Goal: Information Seeking & Learning: Check status

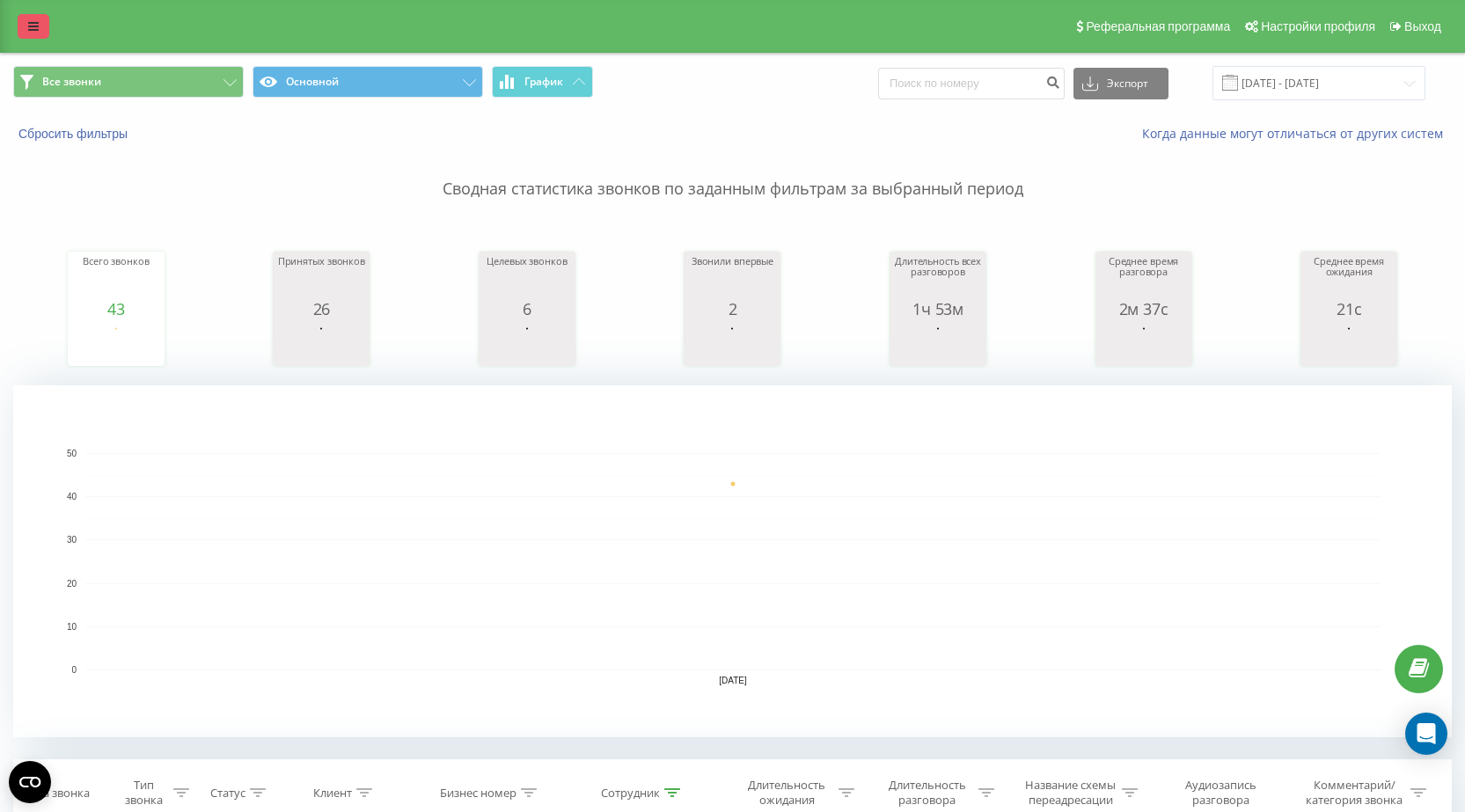
click at [37, 19] on link at bounding box center [33, 25] width 31 height 24
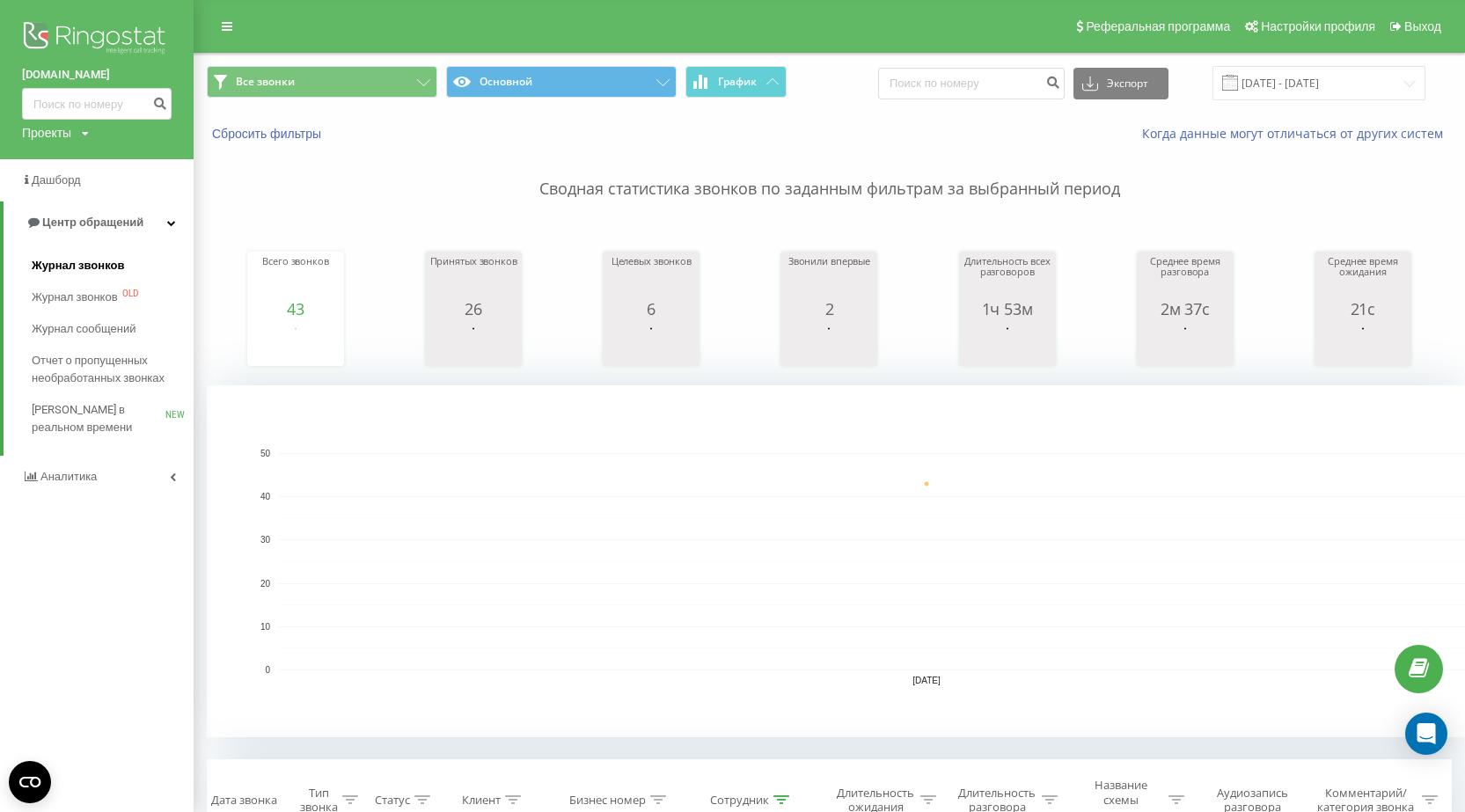
click at [72, 267] on span "Журнал звонков" at bounding box center [77, 265] width 92 height 18
click at [66, 270] on span "Журнал звонков" at bounding box center [77, 265] width 92 height 18
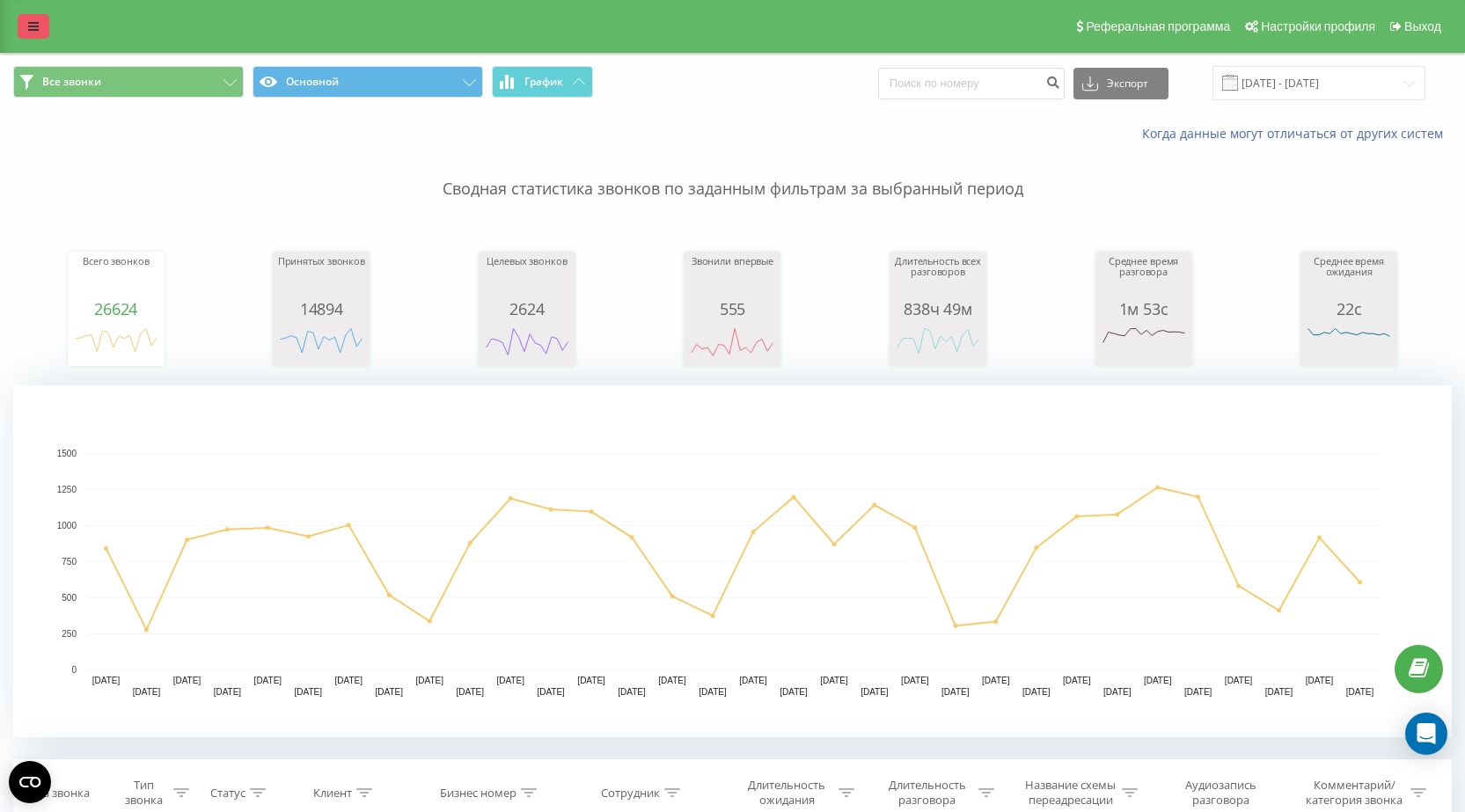
click at [29, 22] on icon at bounding box center [33, 26] width 11 height 13
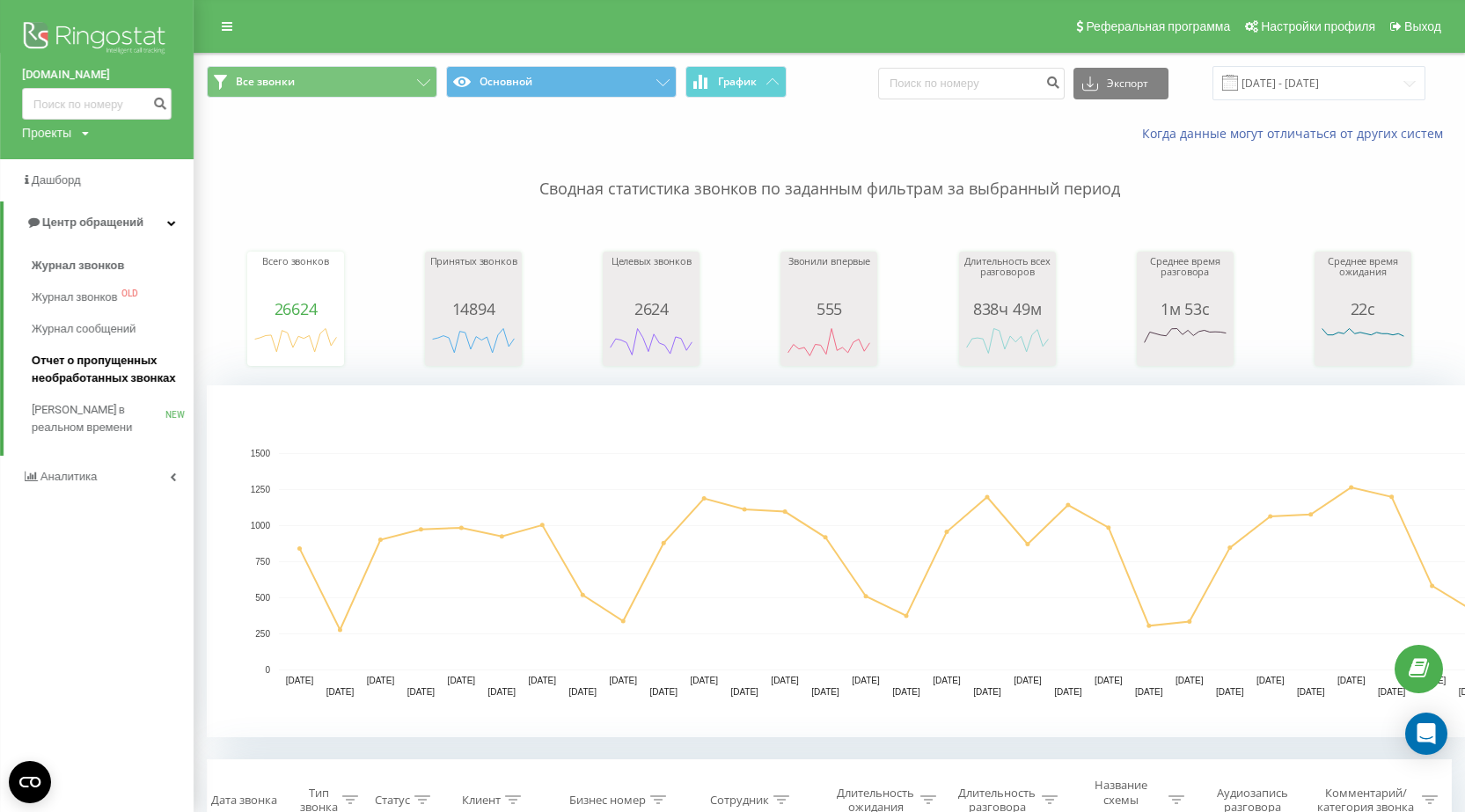
click at [80, 364] on span "Отчет о пропущенных необработанных звонках" at bounding box center [108, 370] width 153 height 35
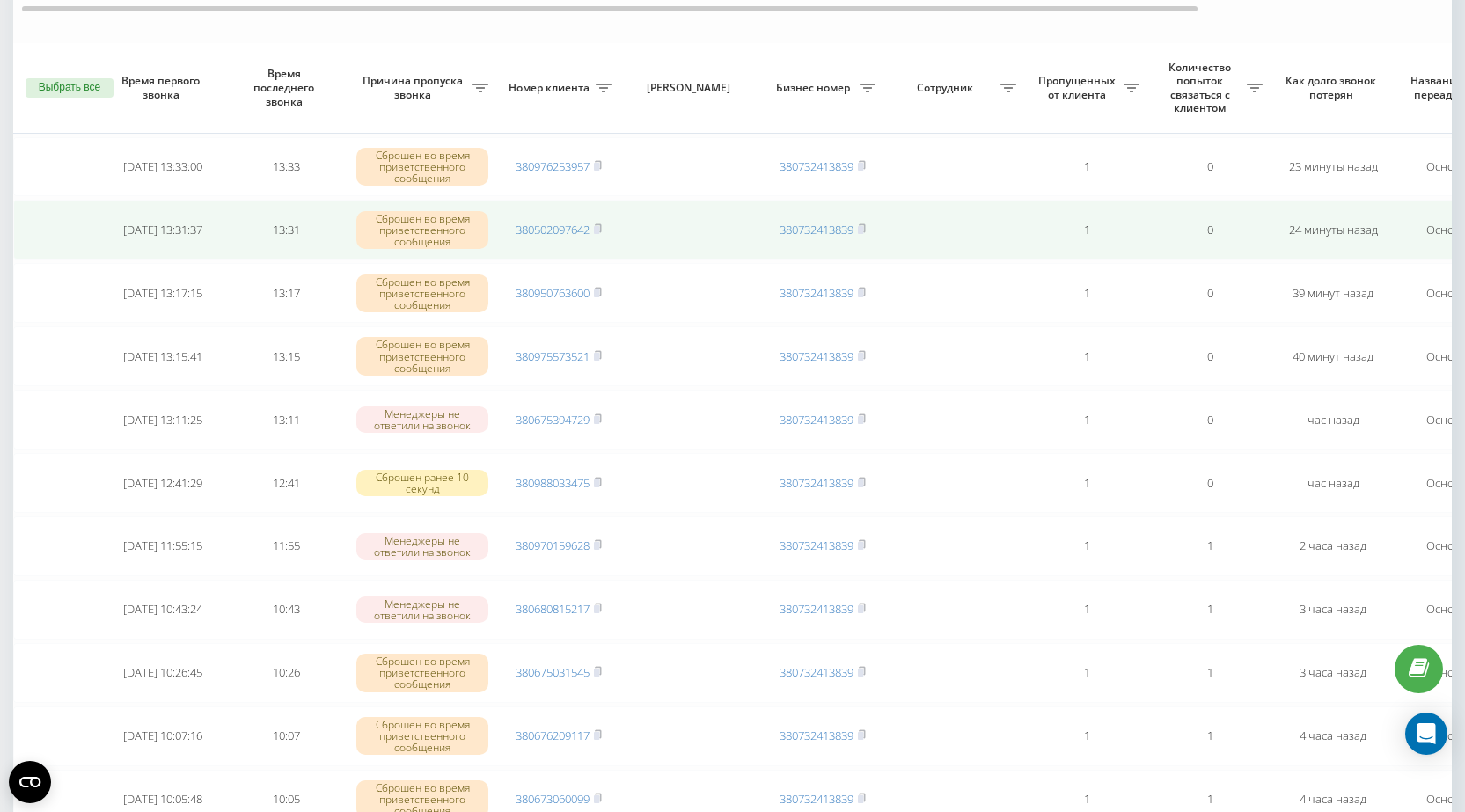
scroll to position [264, 0]
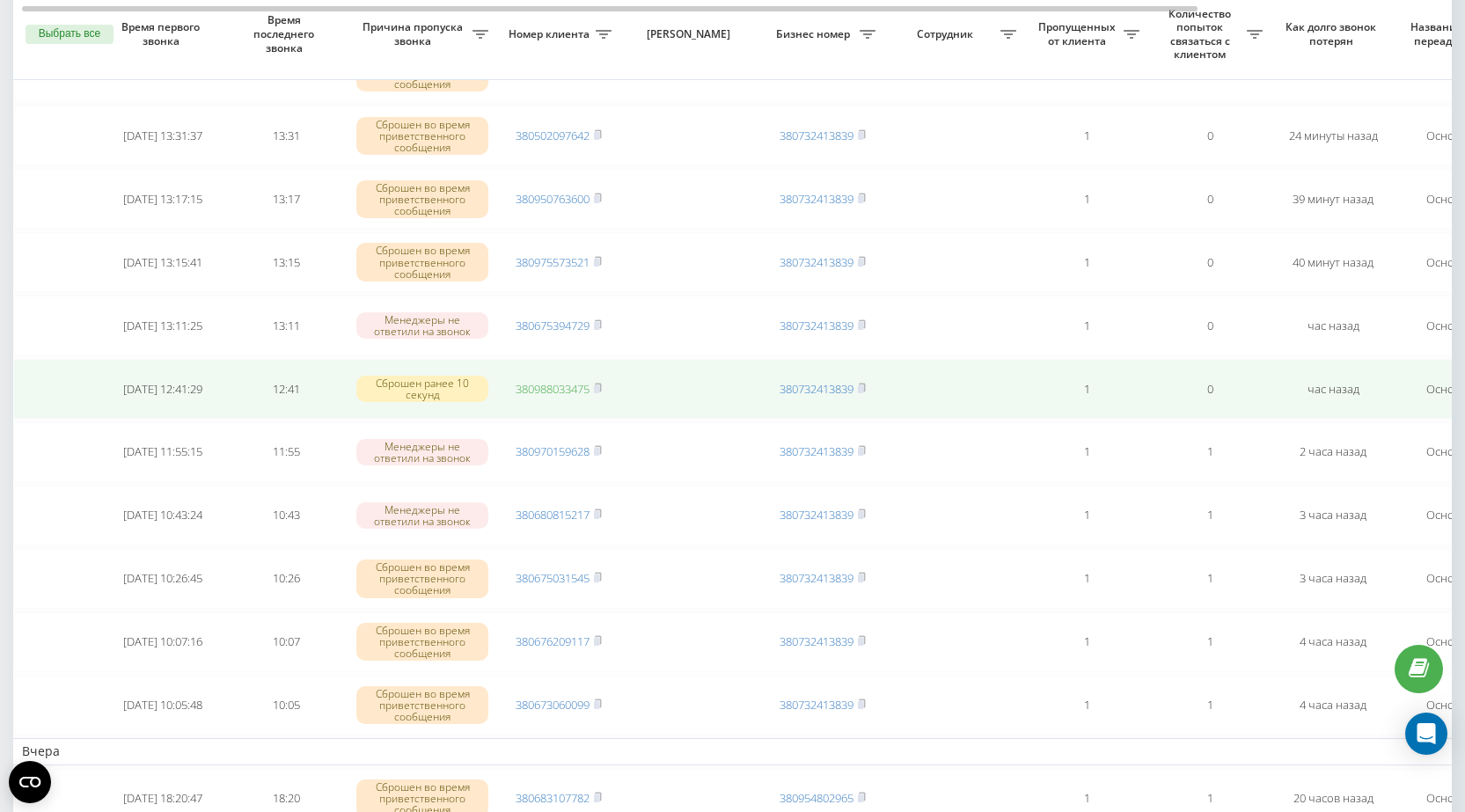
click at [545, 389] on link "380988033475" at bounding box center [553, 388] width 74 height 16
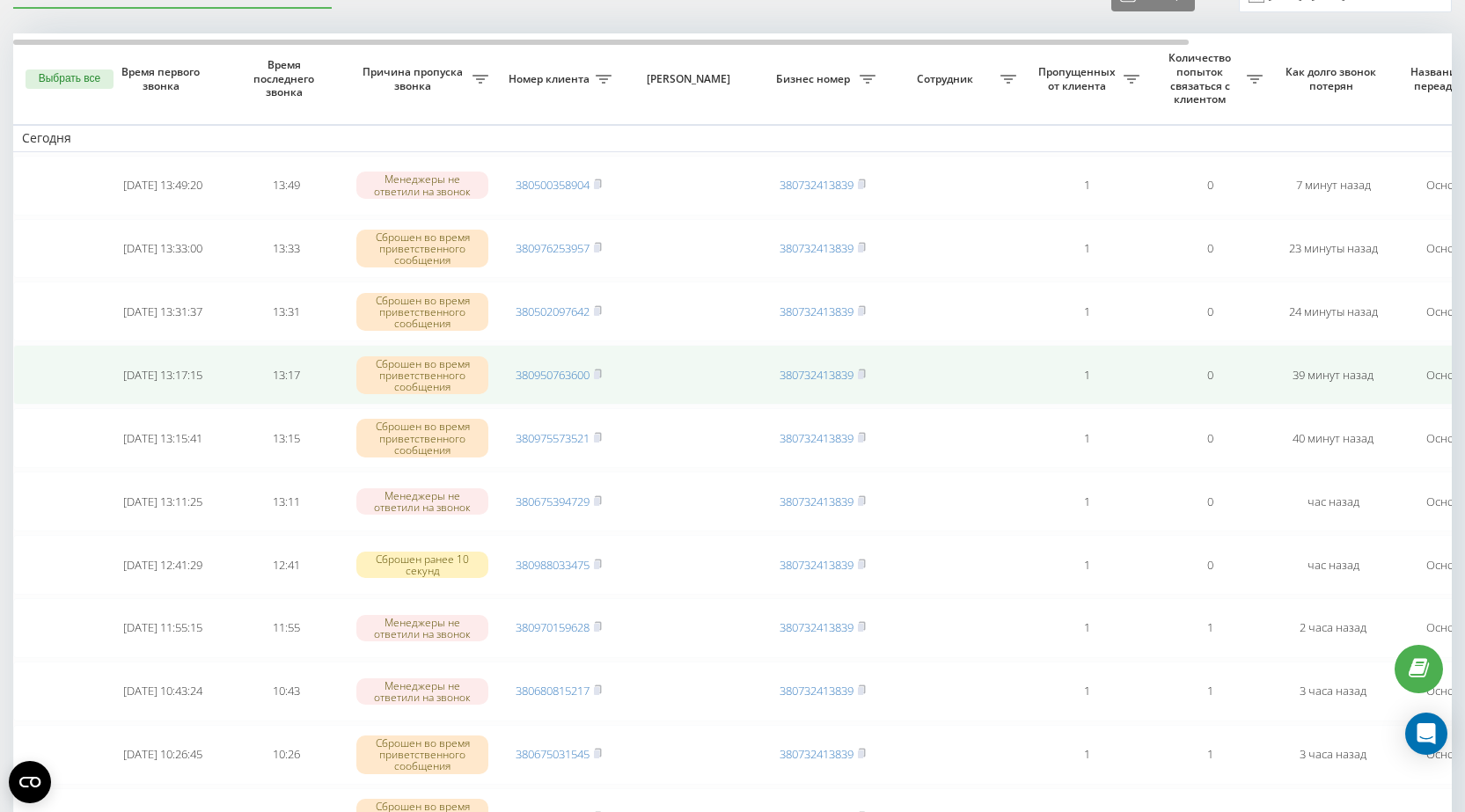
scroll to position [0, 0]
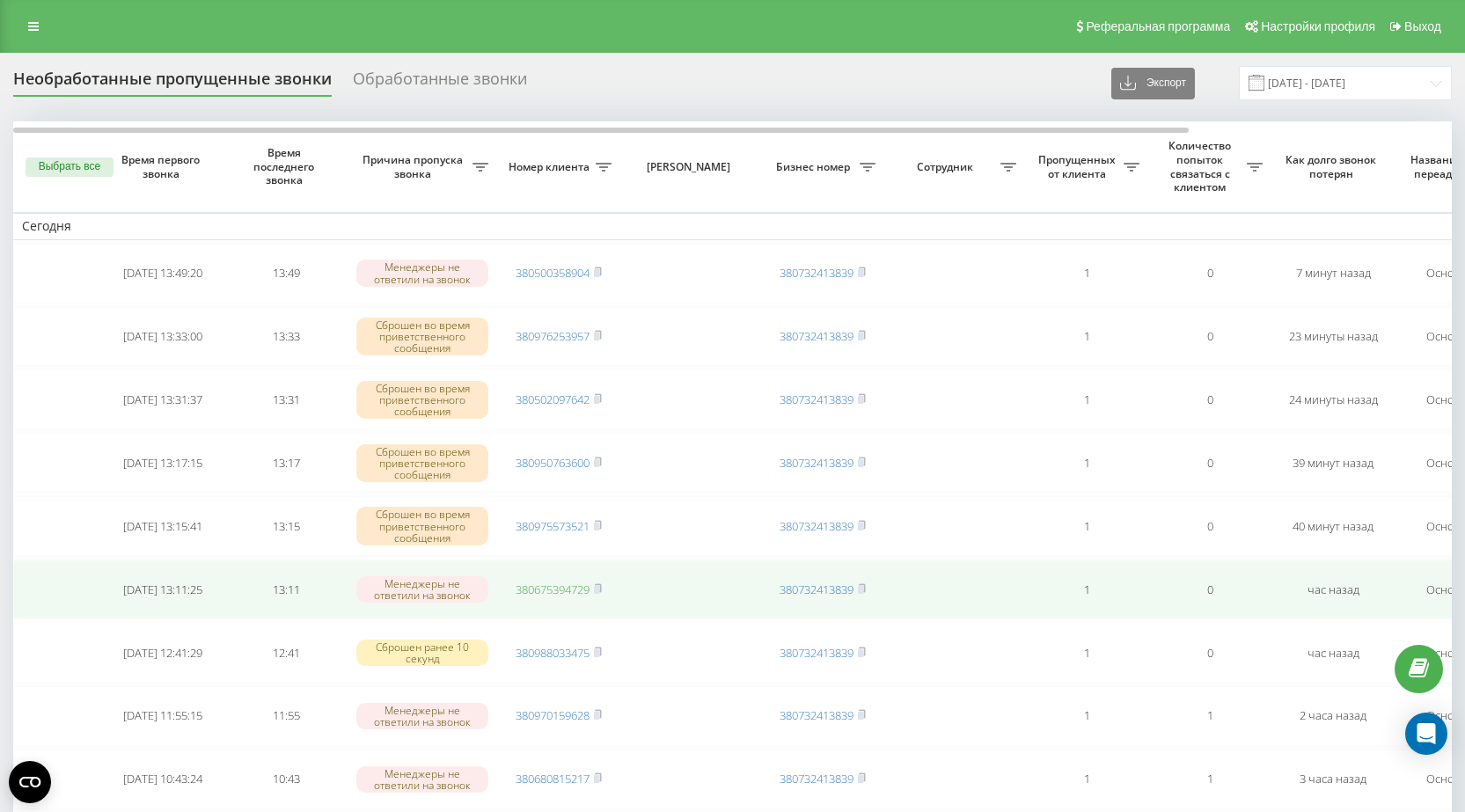
click at [542, 593] on link "380675394729" at bounding box center [553, 589] width 74 height 16
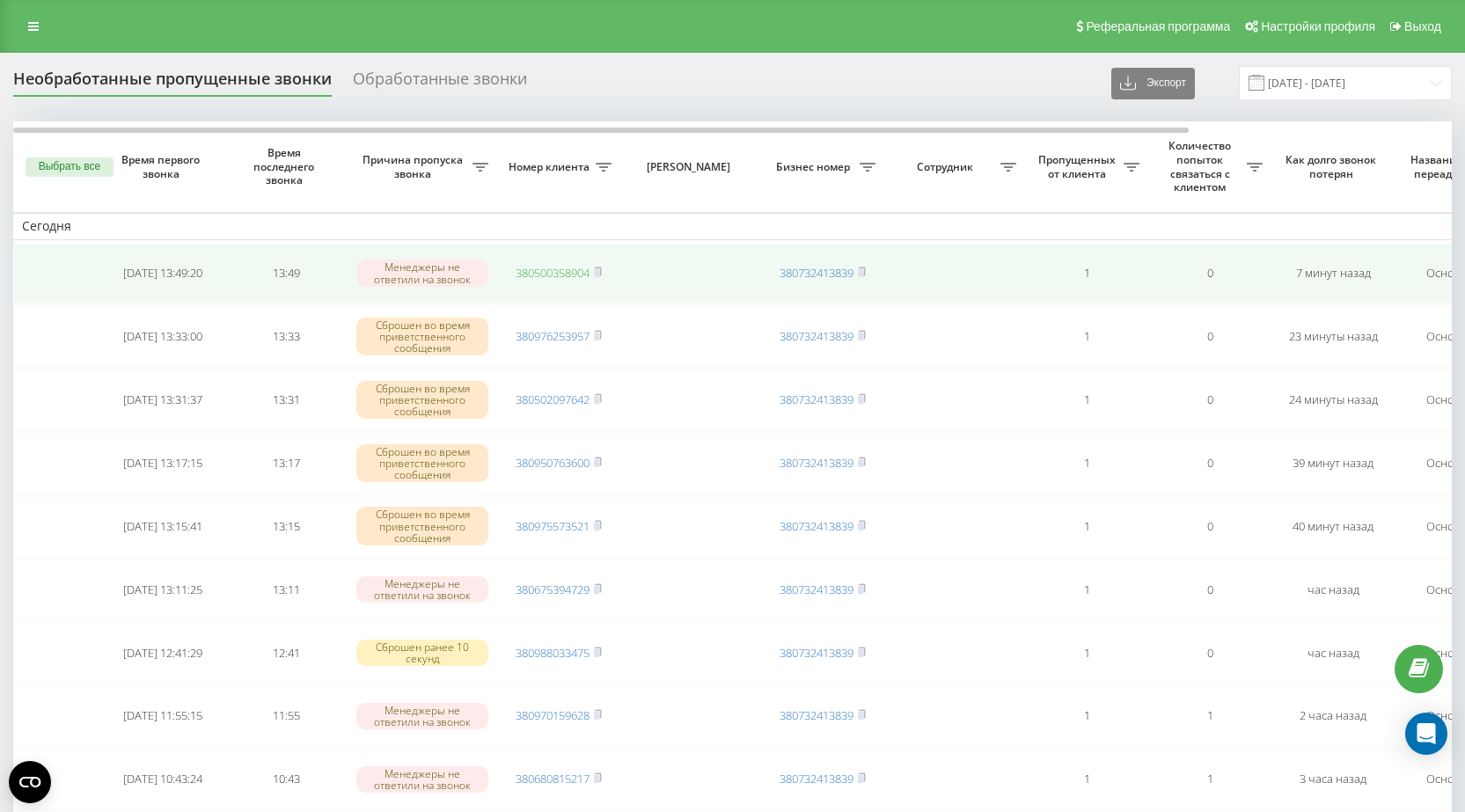
click at [537, 271] on link "380500358904" at bounding box center [553, 273] width 74 height 16
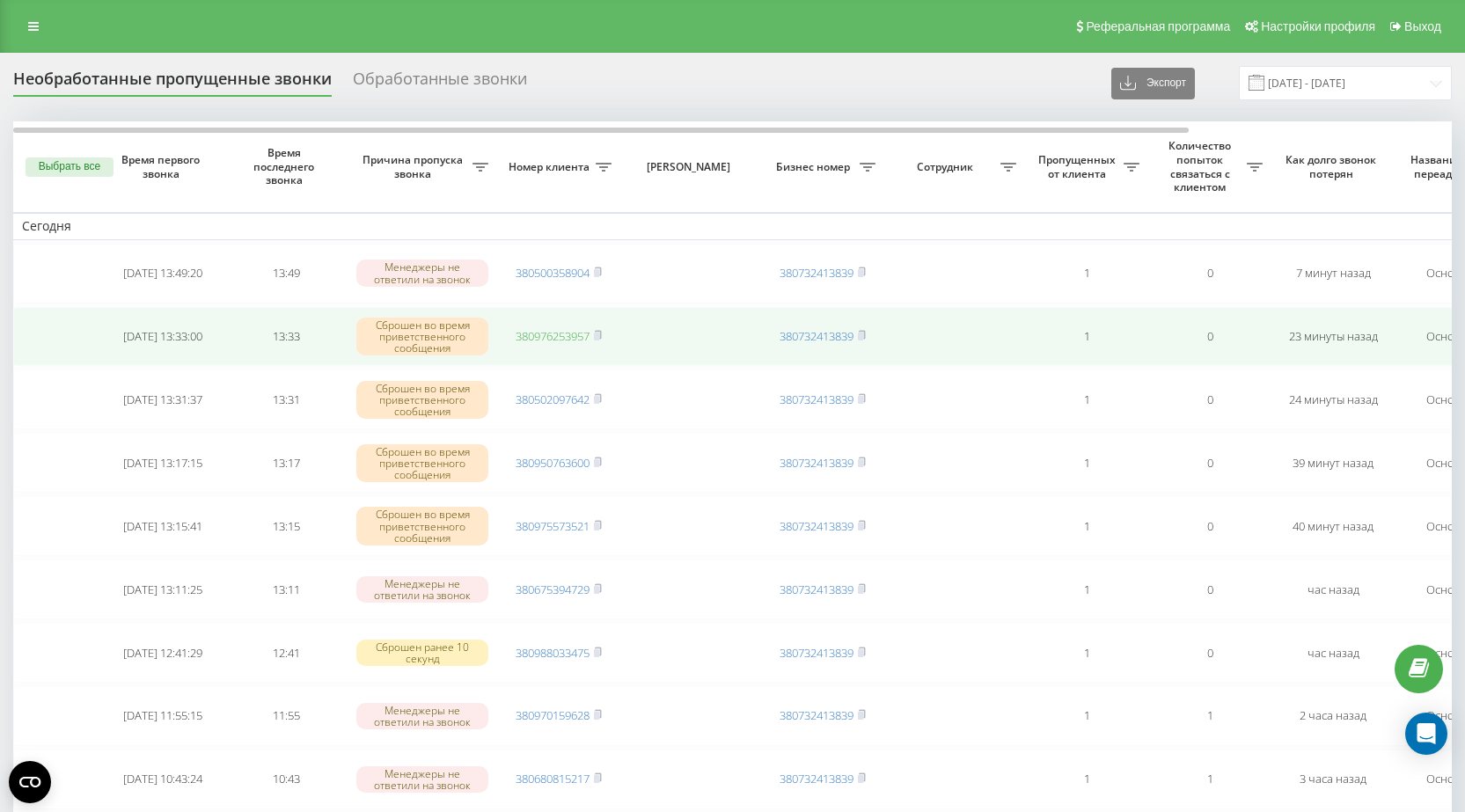
click at [543, 337] on link "380976253957" at bounding box center [553, 336] width 74 height 16
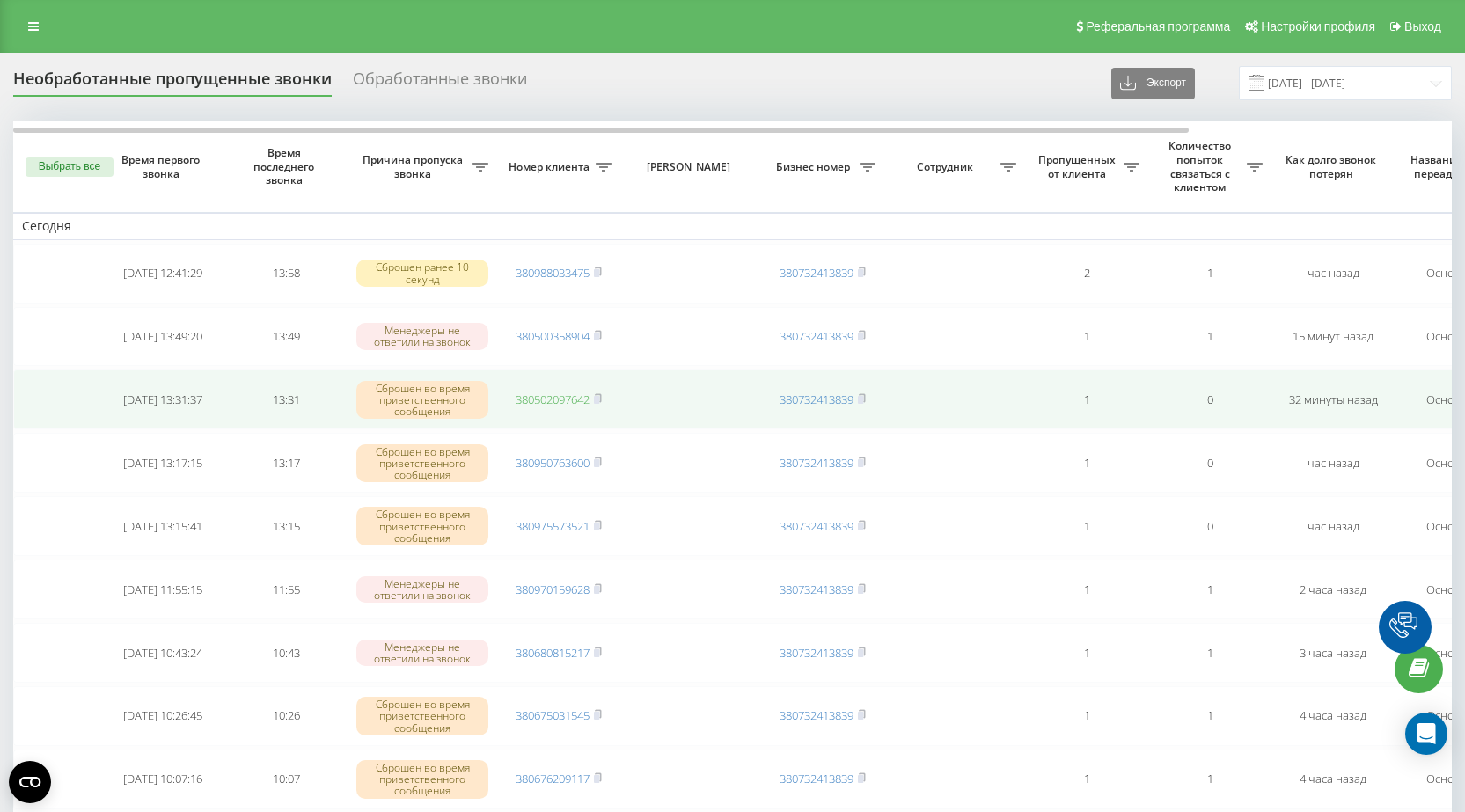
click at [559, 398] on link "380502097642" at bounding box center [553, 399] width 74 height 16
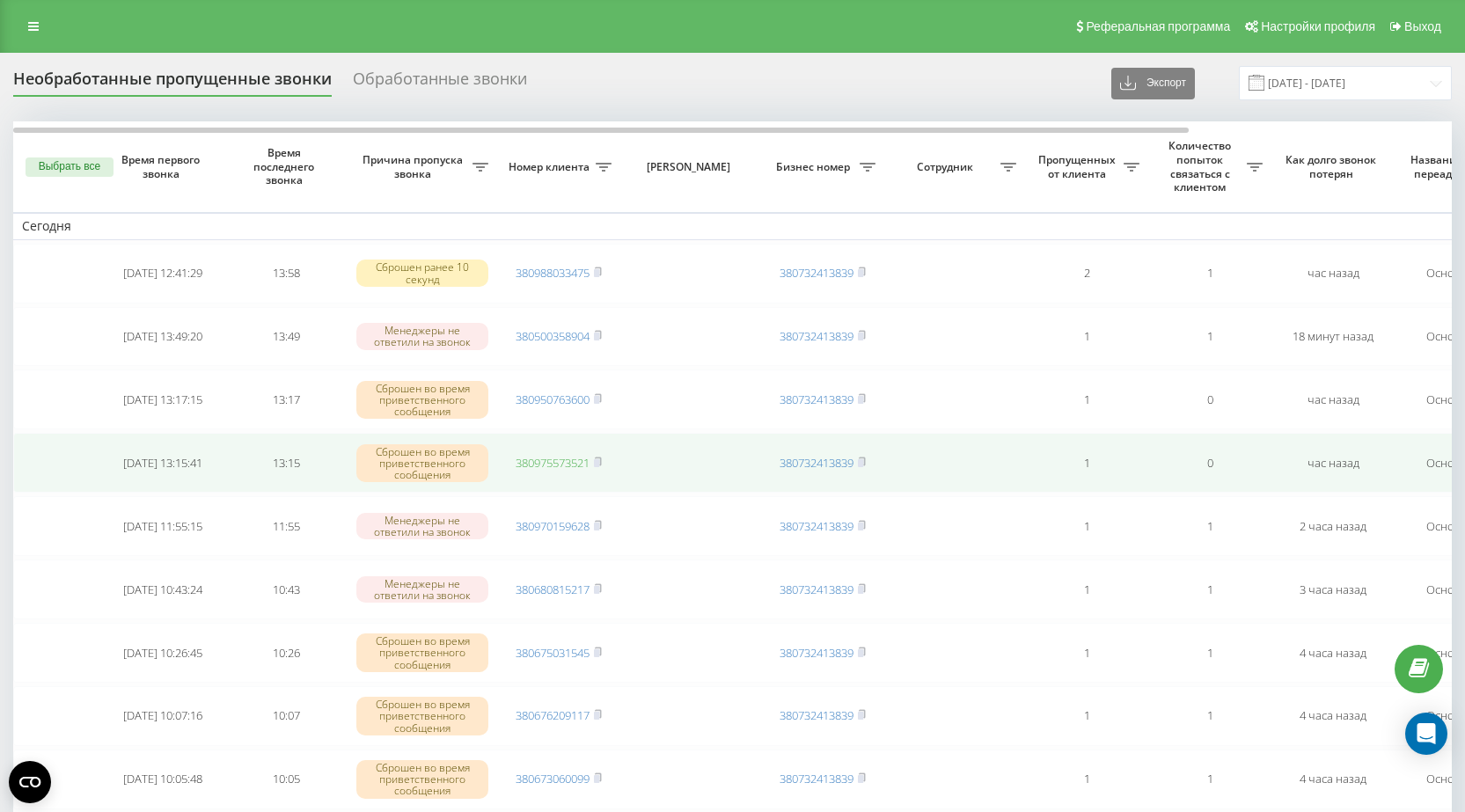
click at [547, 463] on link "380975573521" at bounding box center [553, 463] width 74 height 16
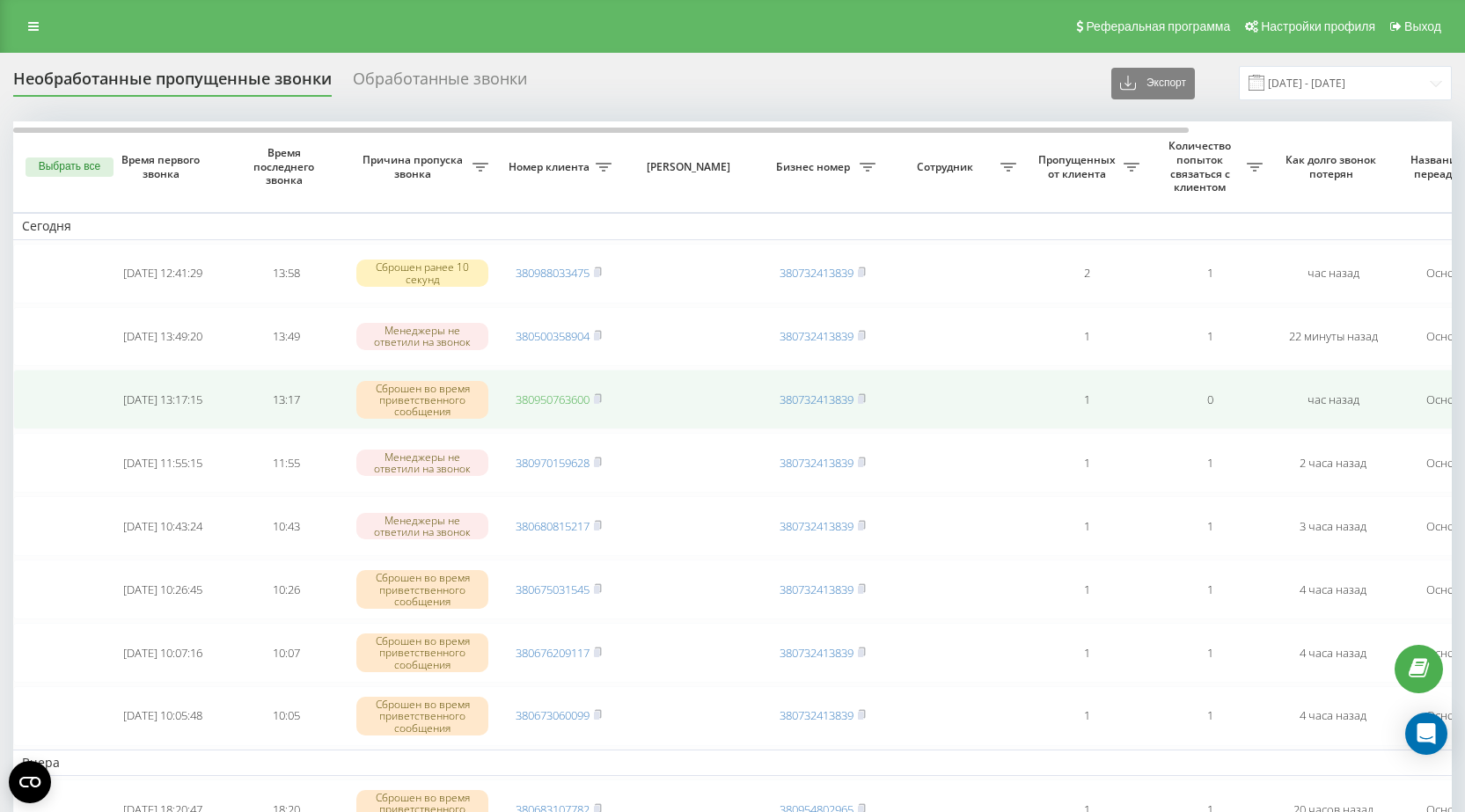
click at [552, 400] on link "380950763600" at bounding box center [553, 399] width 74 height 16
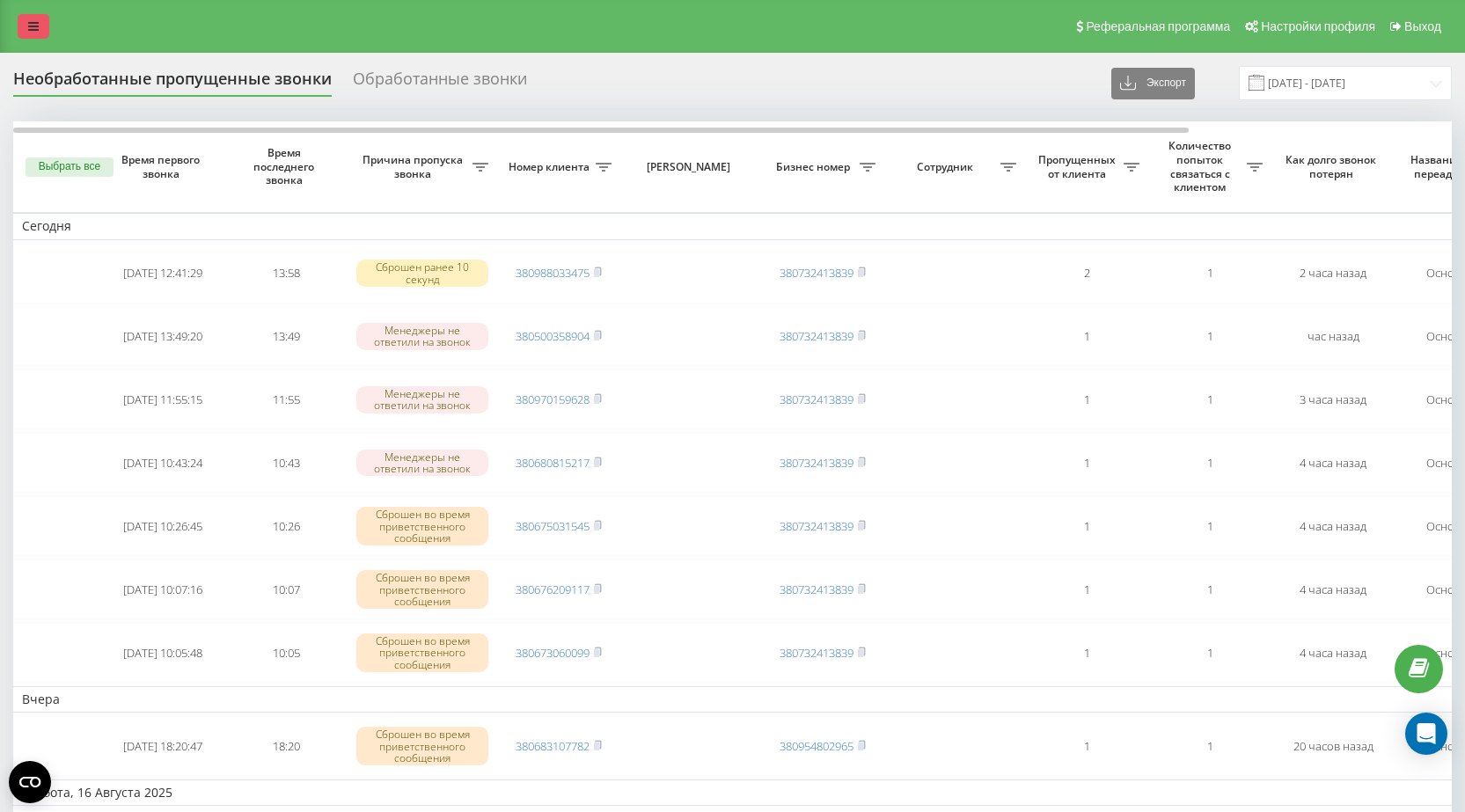
click at [28, 23] on icon at bounding box center [33, 26] width 11 height 13
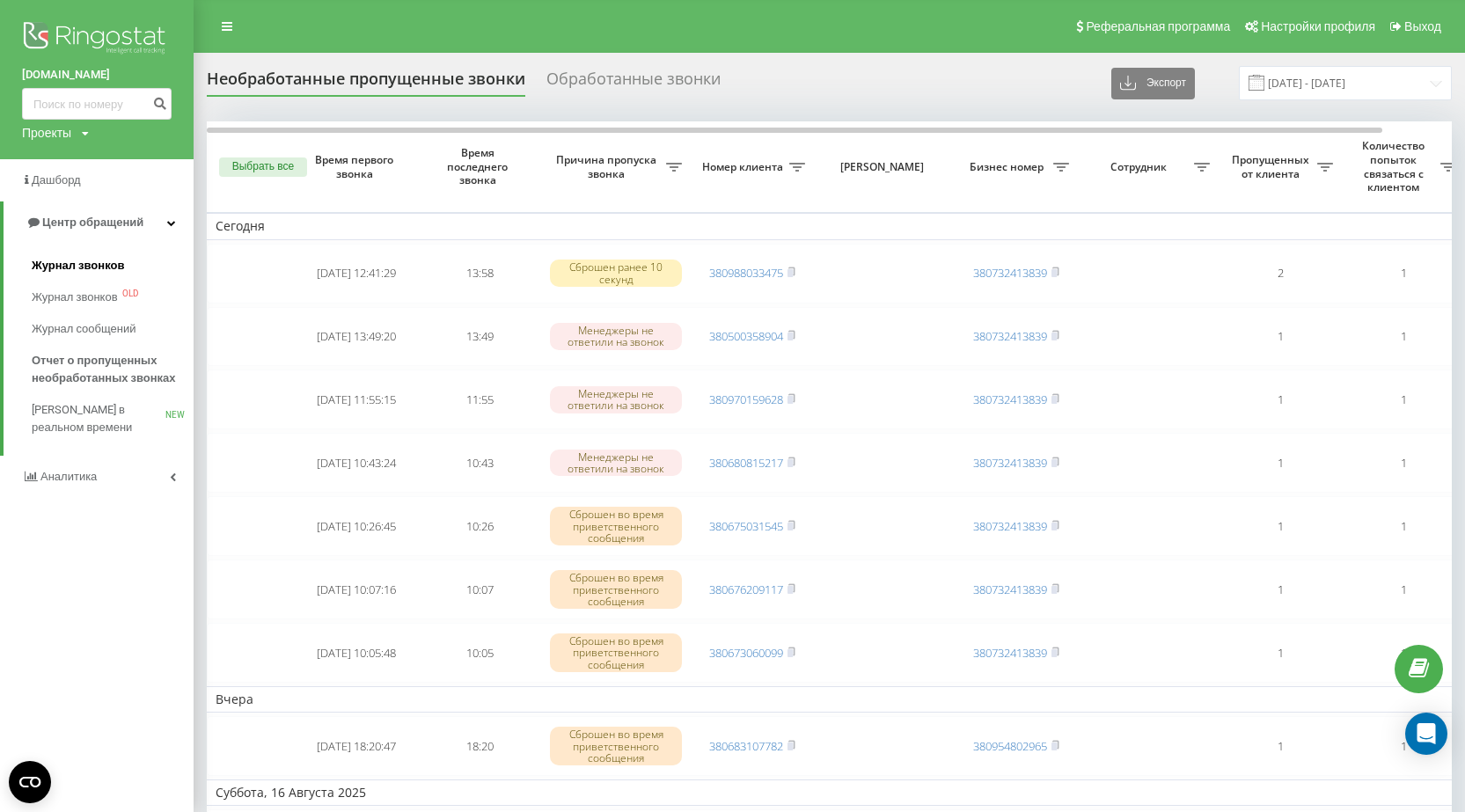
click at [69, 265] on span "Журнал звонков" at bounding box center [77, 265] width 92 height 18
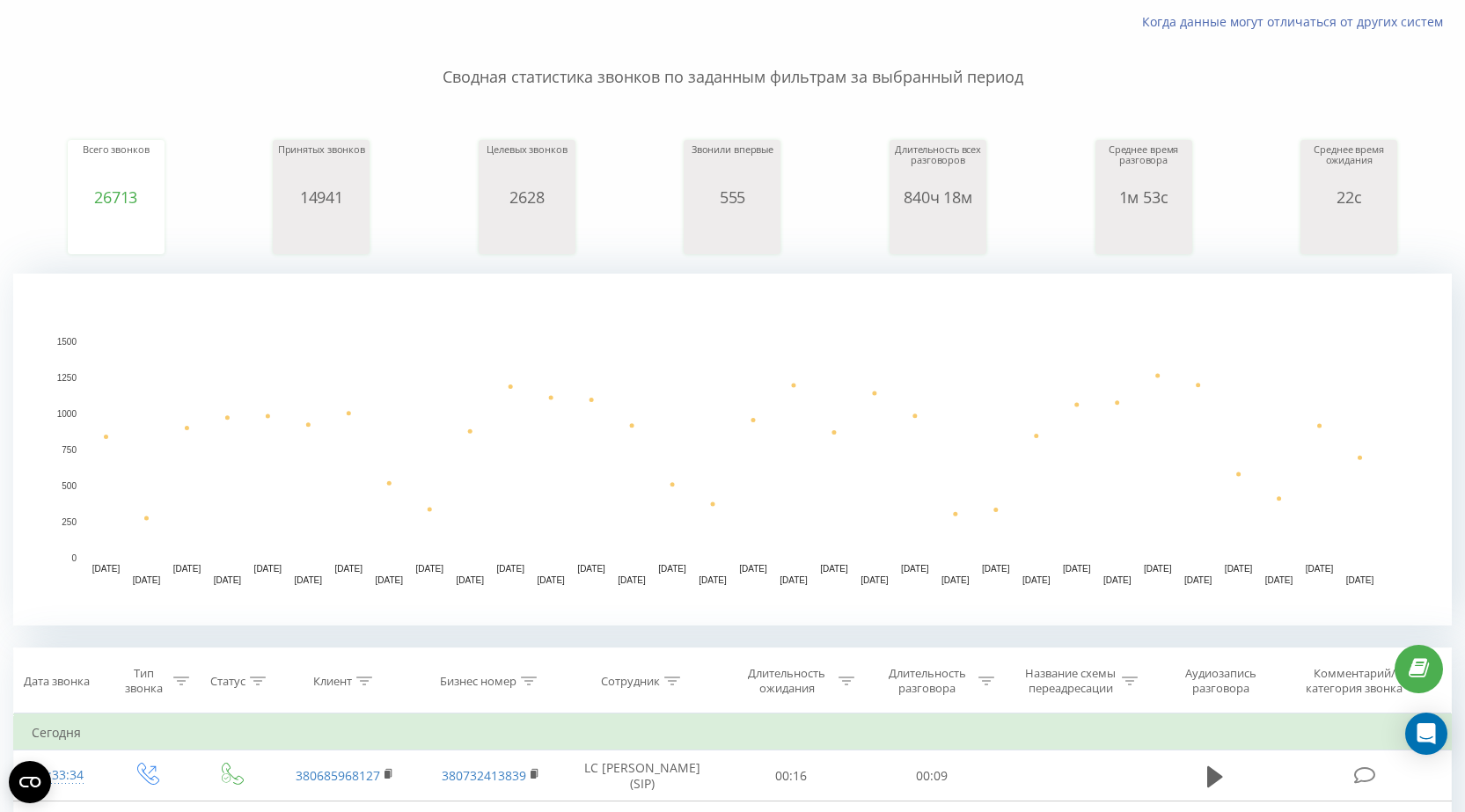
scroll to position [176, 0]
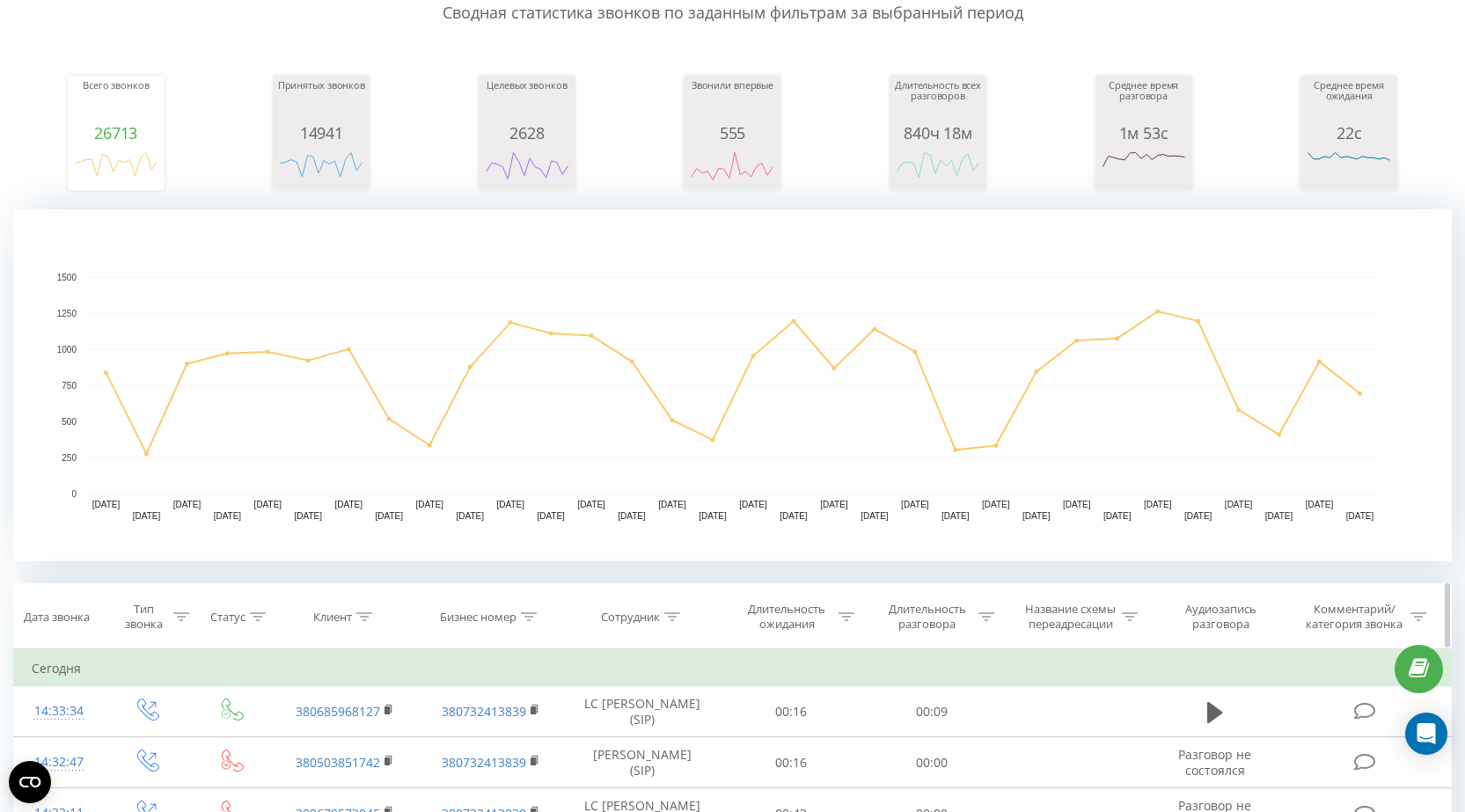
click at [673, 617] on icon at bounding box center [672, 616] width 16 height 9
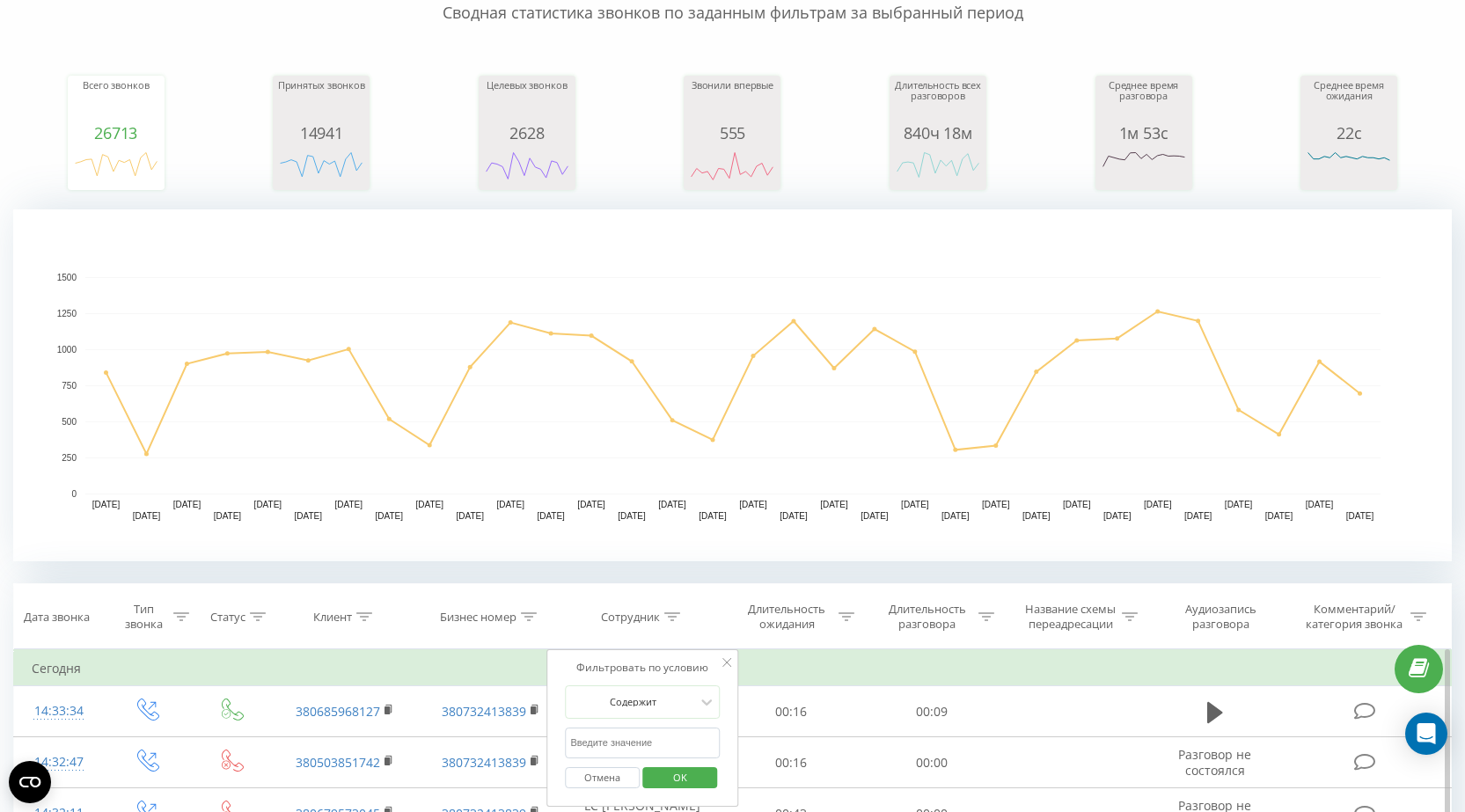
click at [603, 744] on input "text" at bounding box center [642, 742] width 155 height 30
type input "[PERSON_NAME]"
click at [684, 777] on span "OK" at bounding box center [680, 777] width 49 height 27
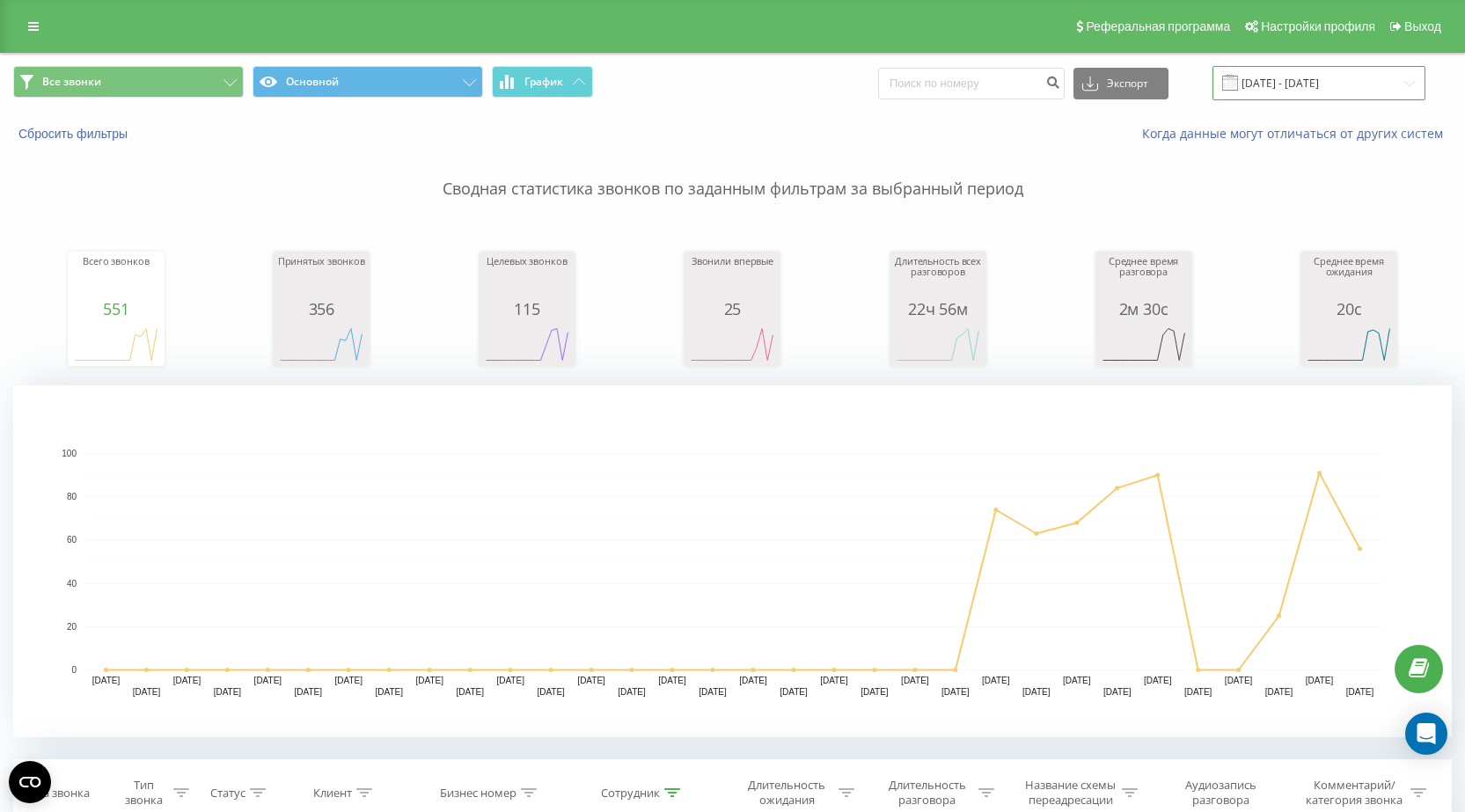
click at [1298, 82] on input "[DATE] - [DATE]" at bounding box center [1319, 82] width 213 height 34
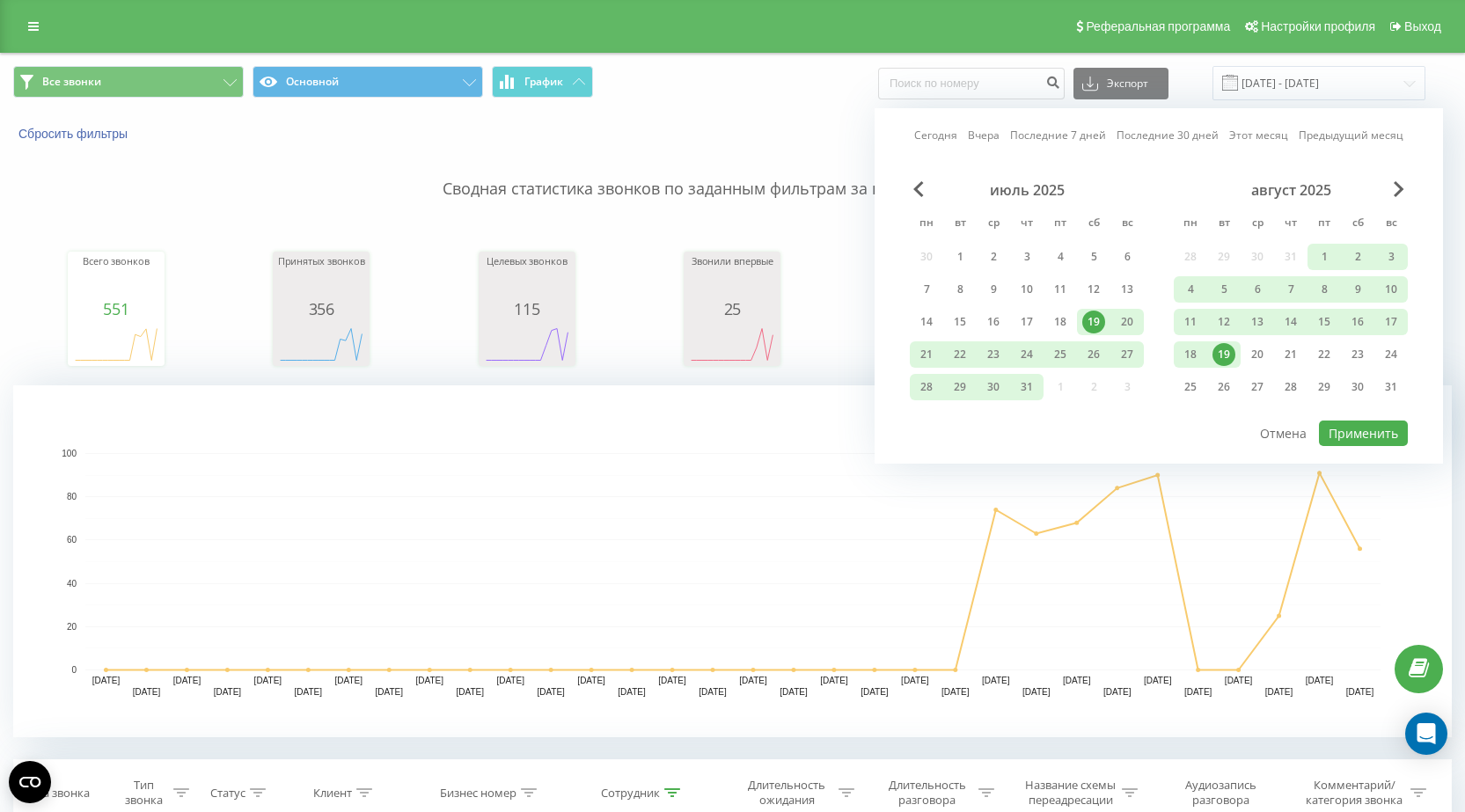
click at [1226, 357] on div "19" at bounding box center [1223, 354] width 23 height 23
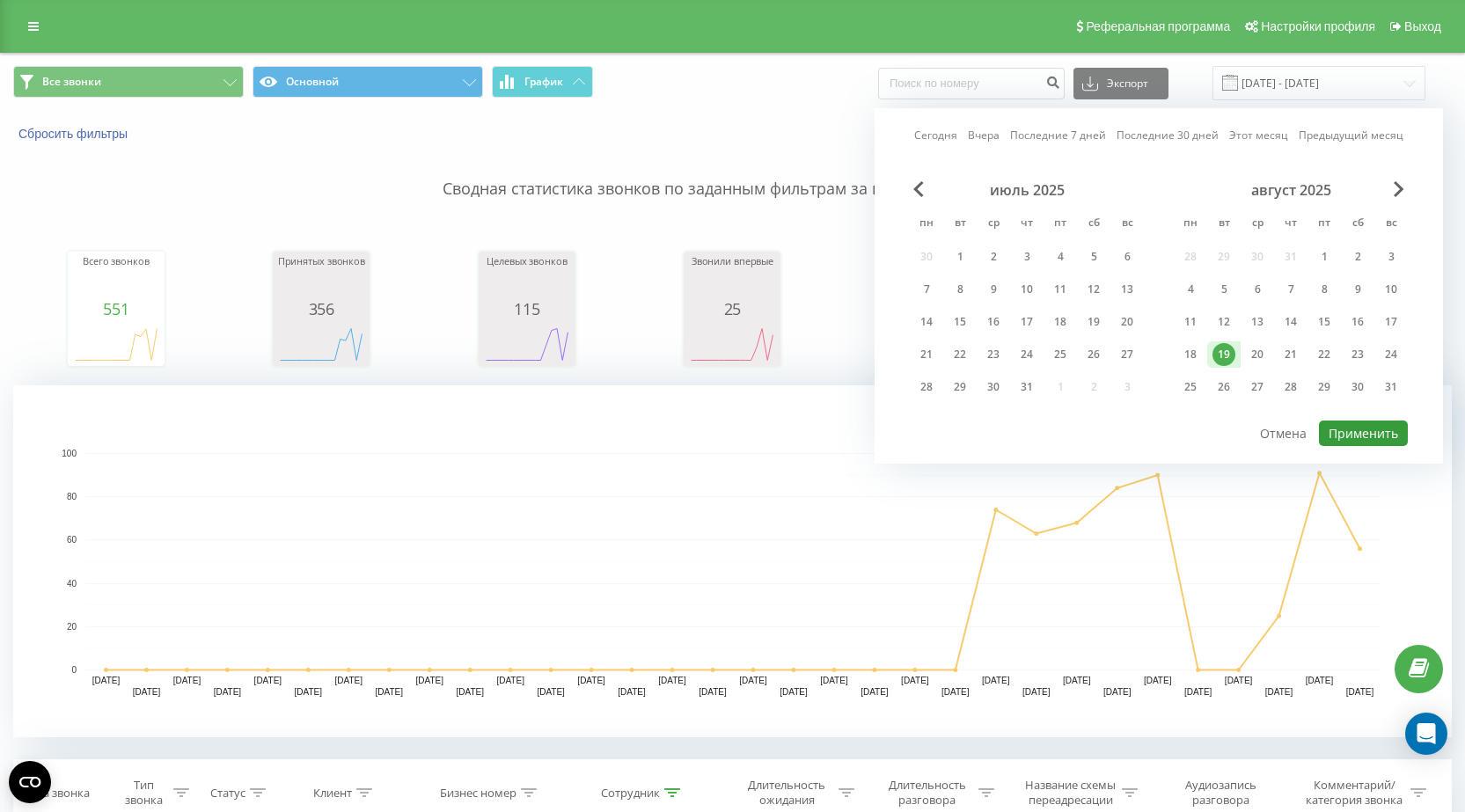
click at [1374, 430] on button "Применить" at bounding box center [1362, 433] width 89 height 25
type input "[DATE] - [DATE]"
